Goal: Browse casually

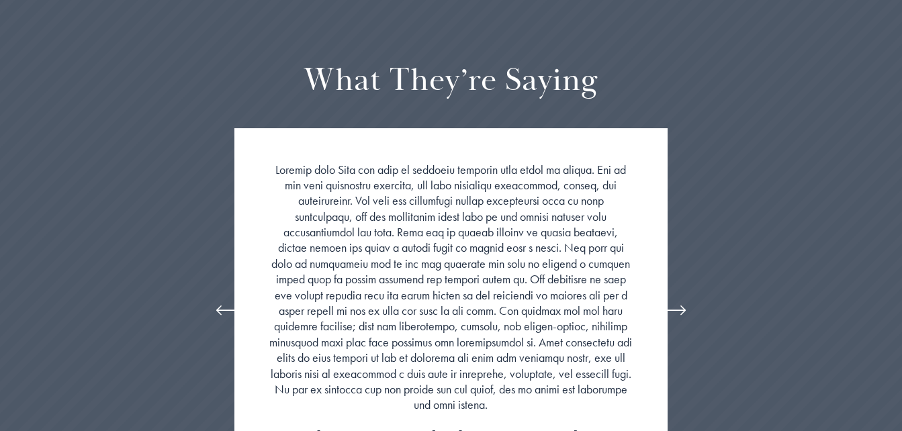
scroll to position [2553, 0]
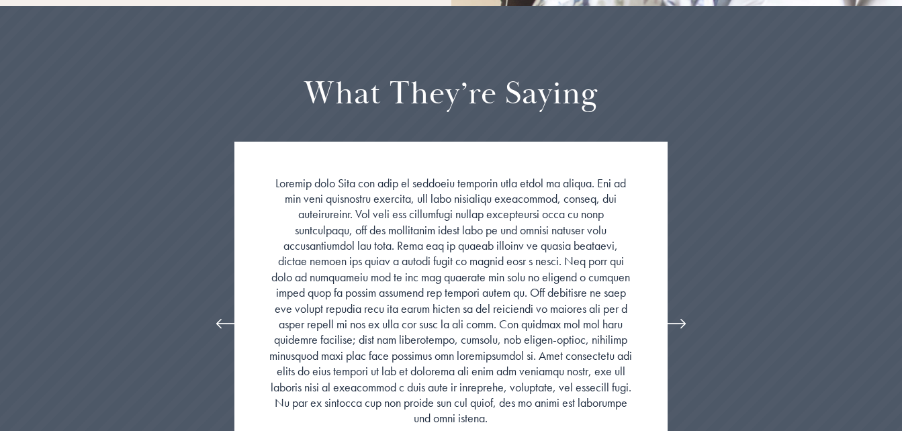
click at [681, 312] on icon "\a \a \a Next\a \a" at bounding box center [675, 324] width 24 height 24
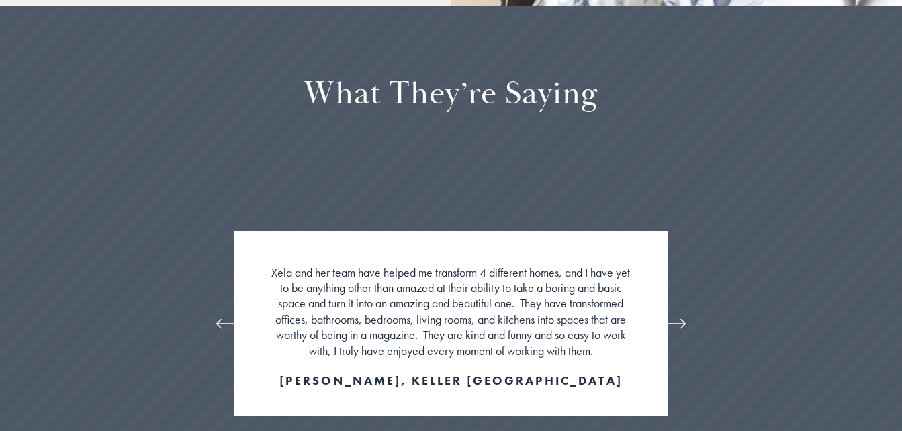
click at [681, 312] on icon "\a \a \a Next\a \a" at bounding box center [675, 324] width 24 height 24
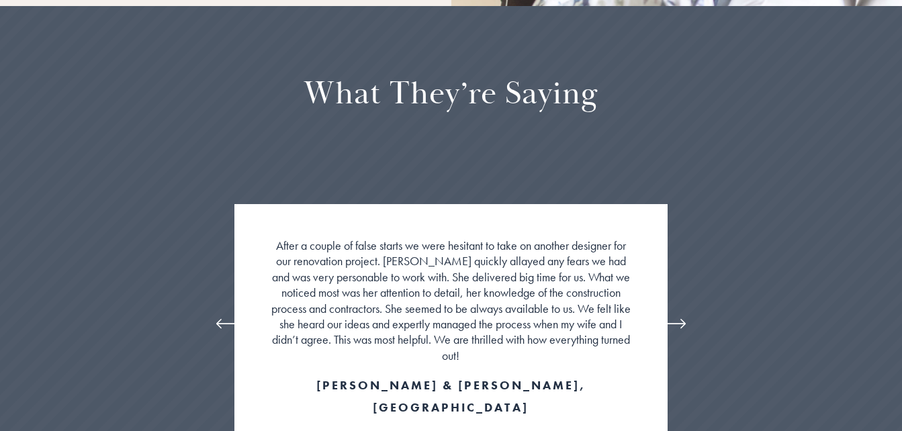
click at [681, 312] on icon "\a \a \a Next\a \a" at bounding box center [675, 324] width 24 height 24
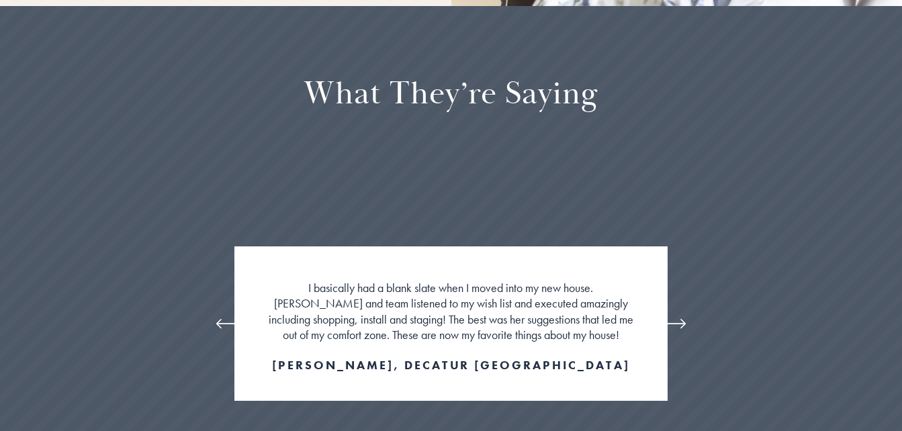
click at [677, 312] on icon "\a \a \a Next\a \a" at bounding box center [675, 324] width 24 height 24
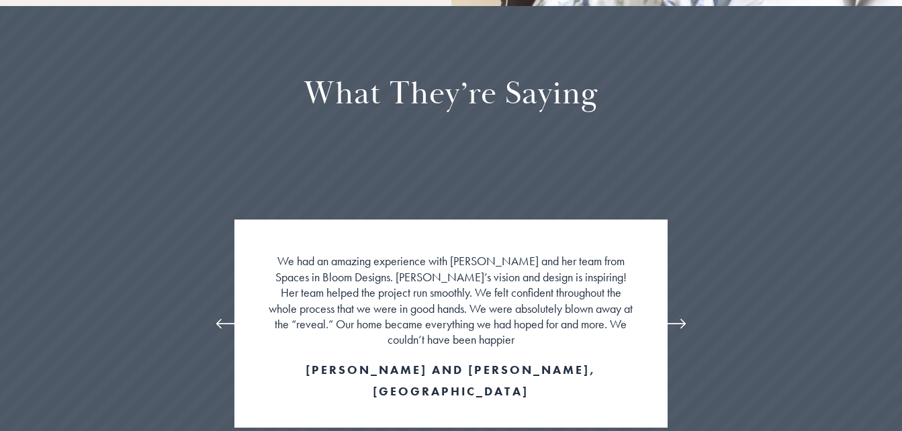
click at [677, 312] on icon "\a \a \a Next\a \a" at bounding box center [675, 324] width 24 height 24
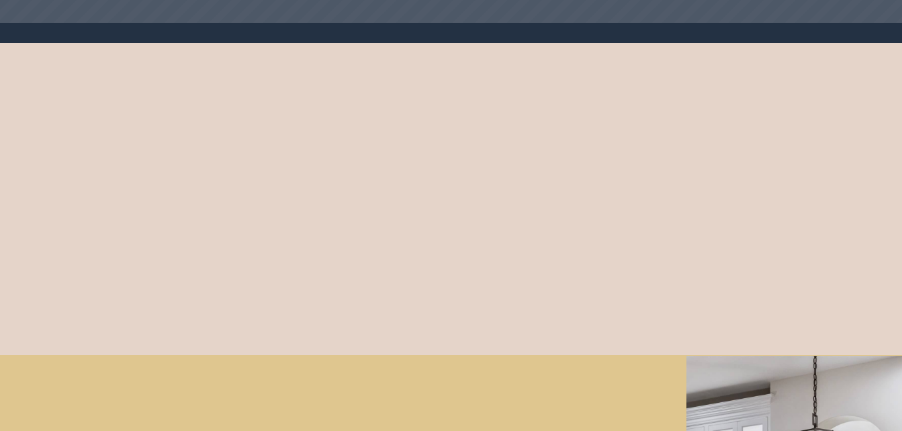
scroll to position [2624, 0]
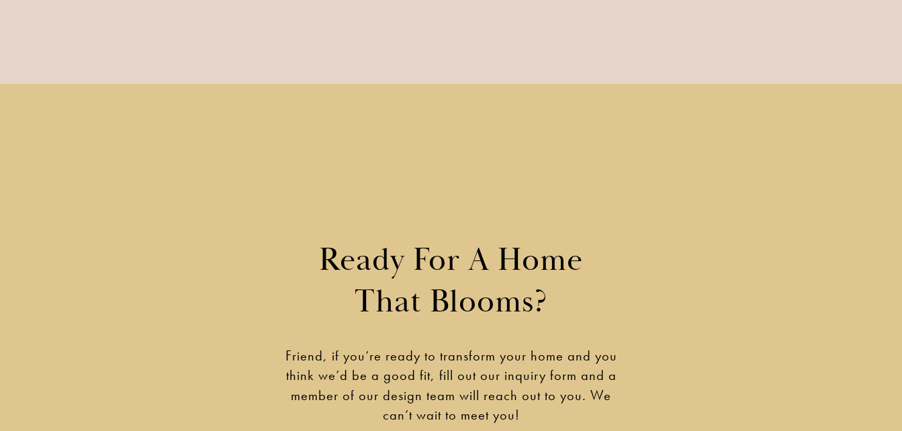
scroll to position [3162, 0]
